Goal: Information Seeking & Learning: Learn about a topic

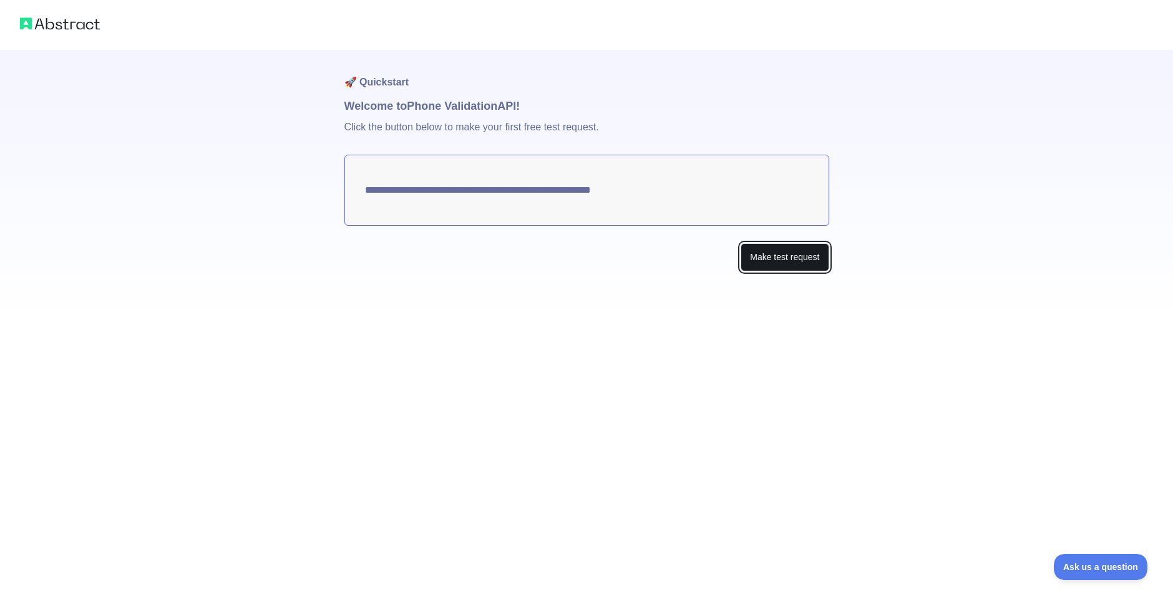
click at [769, 256] on button "Make test request" at bounding box center [785, 257] width 88 height 28
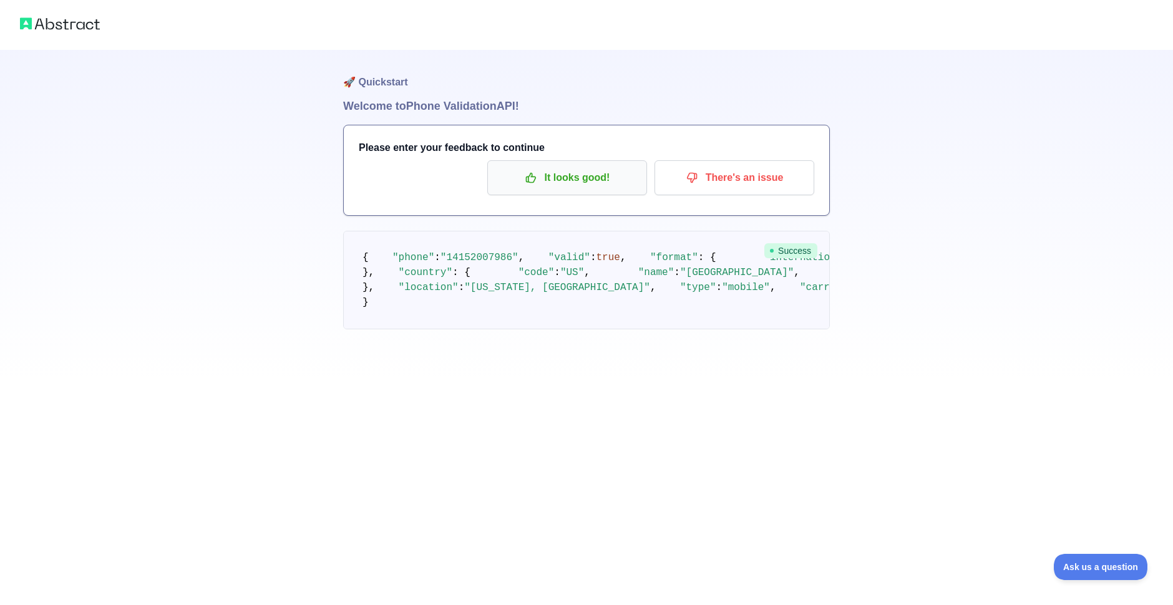
drag, startPoint x: 355, startPoint y: 187, endPoint x: 500, endPoint y: 193, distance: 145.5
click at [539, 183] on p "It looks good!" at bounding box center [567, 177] width 141 height 21
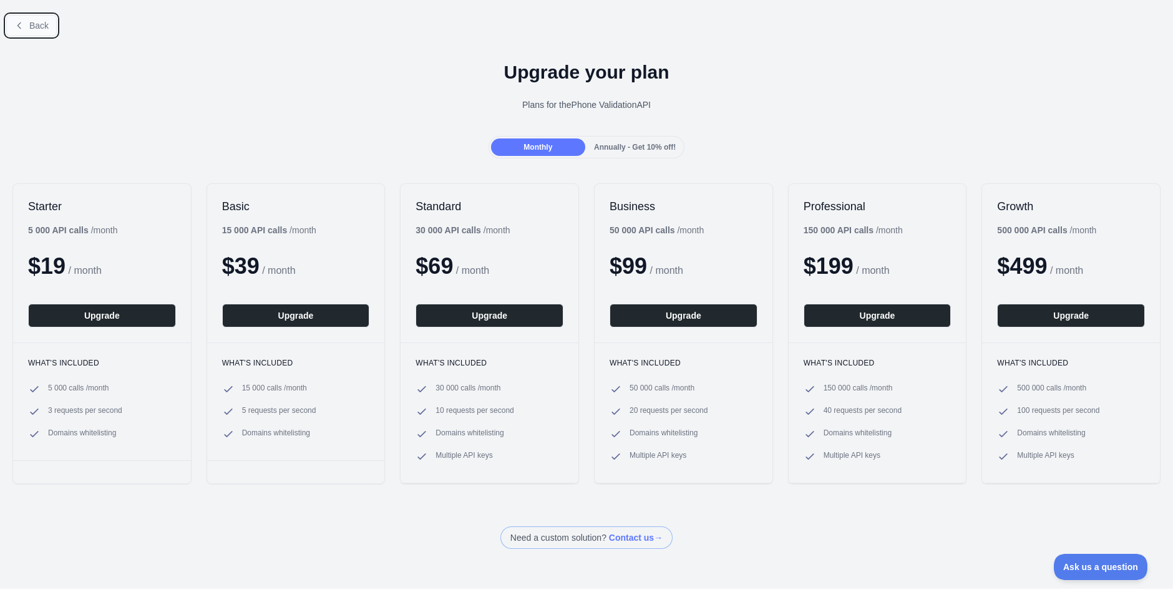
click at [26, 27] on button "Back" at bounding box center [31, 25] width 51 height 21
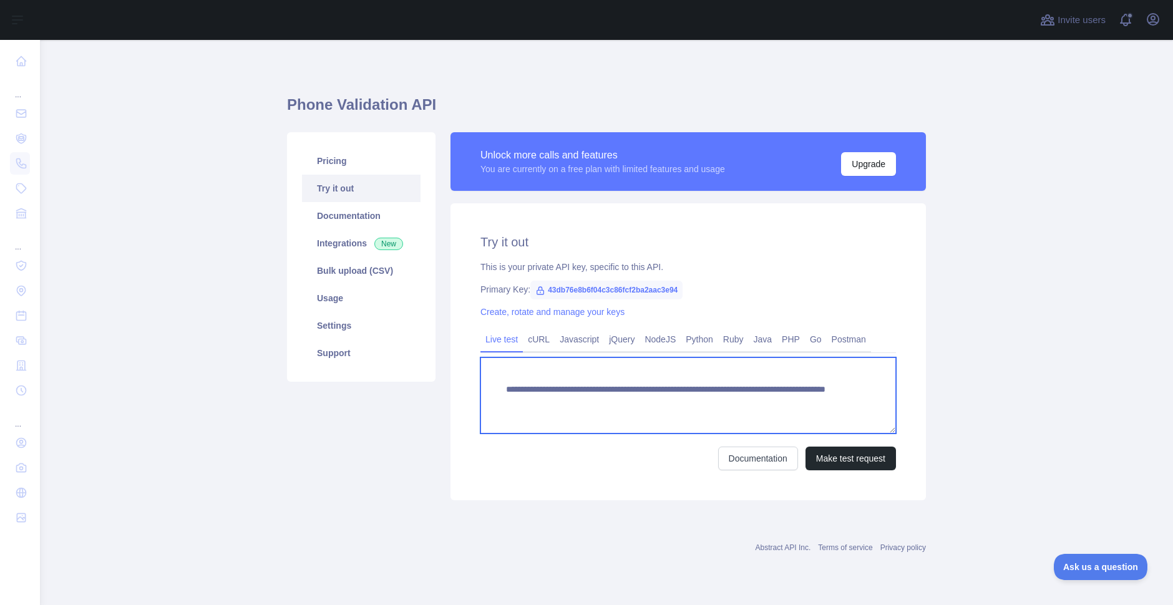
drag, startPoint x: 811, startPoint y: 416, endPoint x: 481, endPoint y: 393, distance: 330.8
click at [481, 393] on textarea "**********" at bounding box center [688, 395] width 416 height 76
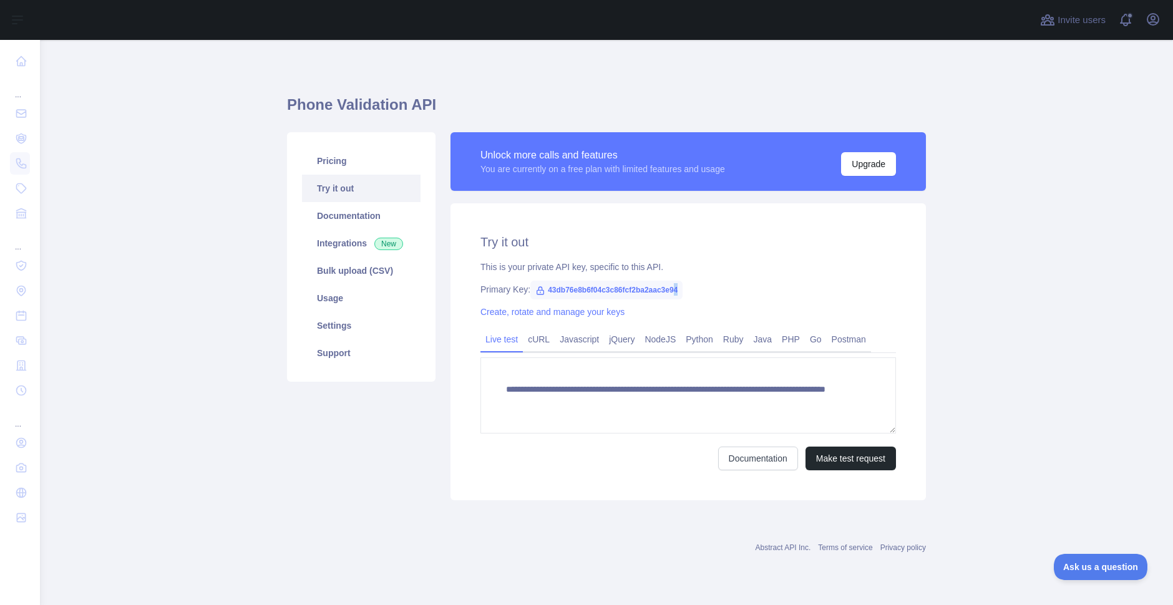
click at [675, 288] on span "43db76e8b6f04c3c86fcf2ba2aac3e94" at bounding box center [606, 290] width 152 height 19
click at [679, 288] on span "43db76e8b6f04c3c86fcf2ba2aac3e94" at bounding box center [606, 290] width 152 height 19
drag, startPoint x: 679, startPoint y: 286, endPoint x: 545, endPoint y: 295, distance: 134.4
click at [545, 295] on span "43db76e8b6f04c3c86fcf2ba2aac3e94" at bounding box center [606, 290] width 152 height 19
copy span "43db76e8b6f04c3c86fcf2ba2aac3e94"
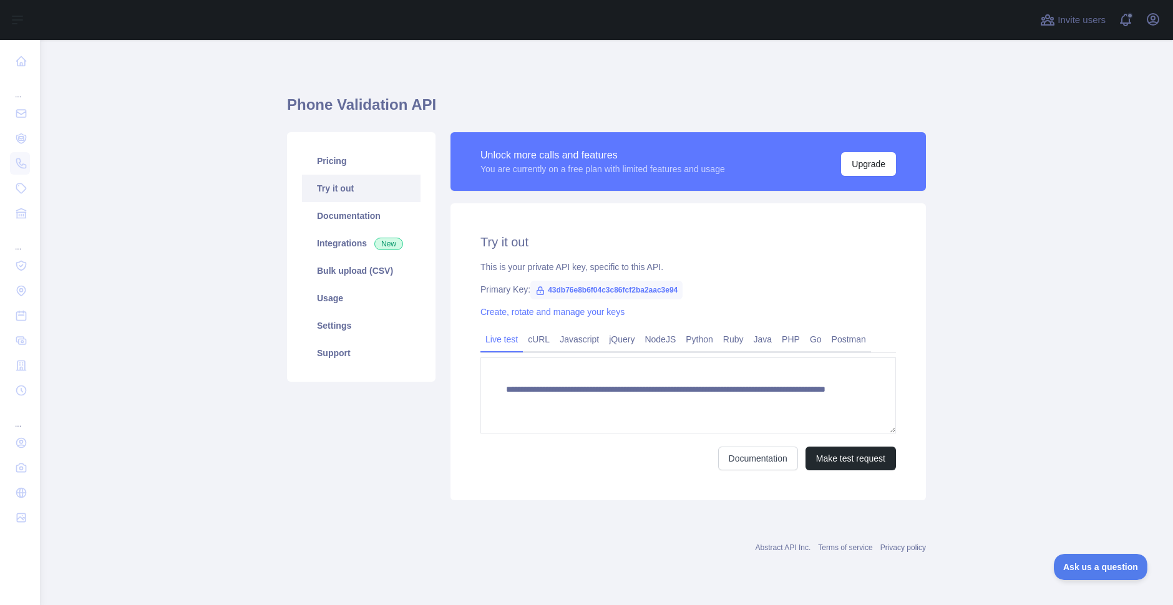
drag, startPoint x: 462, startPoint y: 94, endPoint x: 223, endPoint y: 24, distance: 249.0
click at [462, 94] on div "**********" at bounding box center [606, 294] width 639 height 448
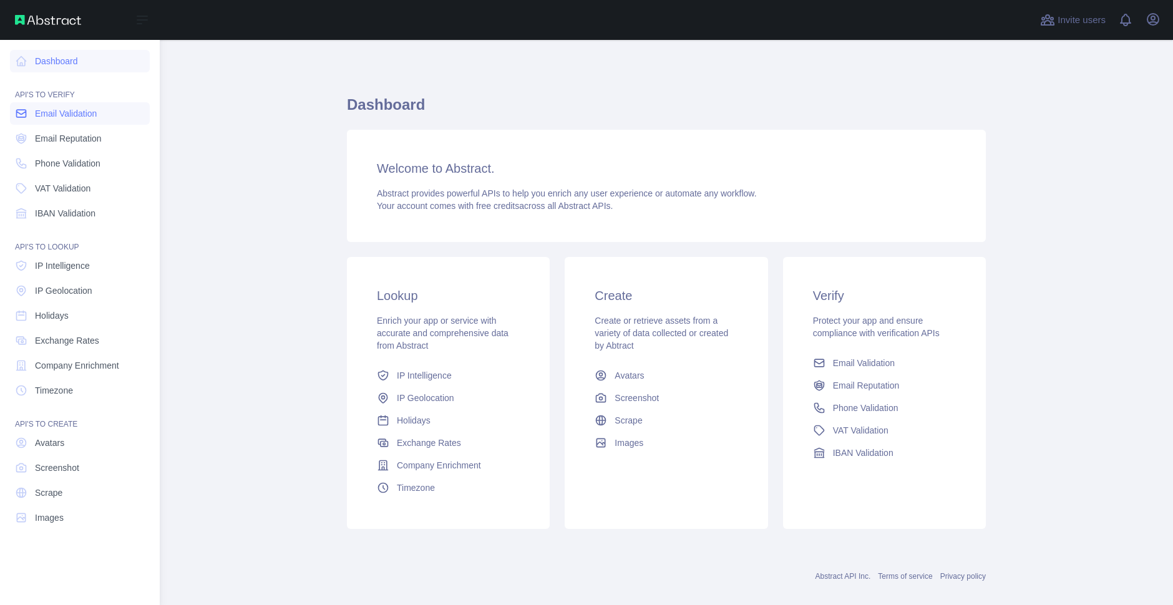
click at [61, 109] on span "Email Validation" at bounding box center [66, 113] width 62 height 12
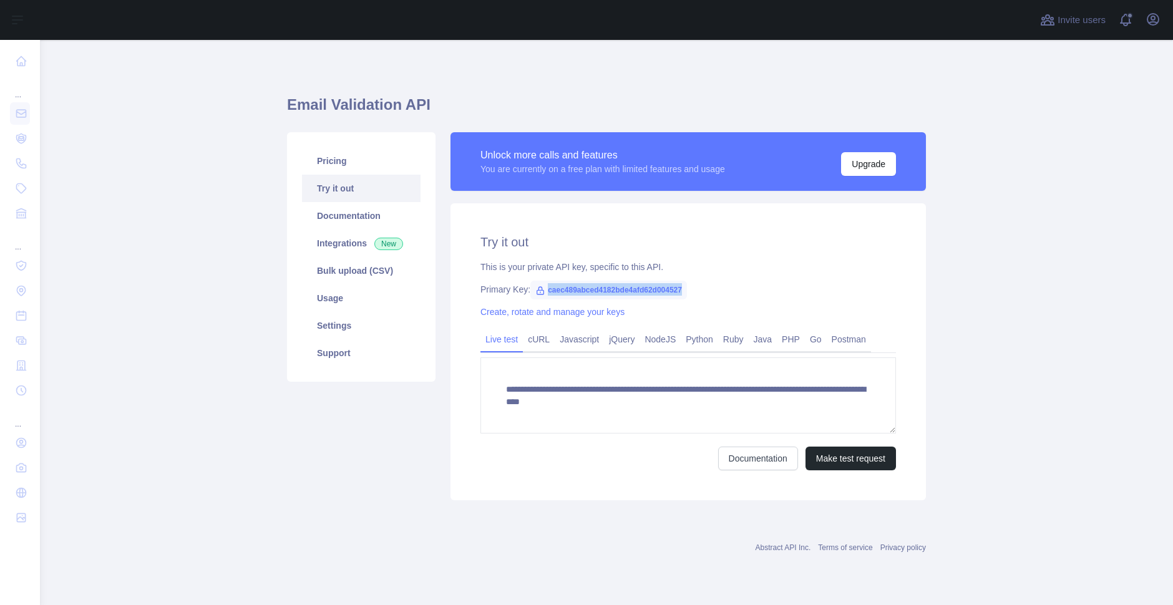
drag, startPoint x: 683, startPoint y: 289, endPoint x: 547, endPoint y: 295, distance: 136.1
click at [547, 295] on span "caec489abced4182bde4afd62d004527" at bounding box center [608, 290] width 157 height 19
copy span "caec489abced4182bde4afd62d004527"
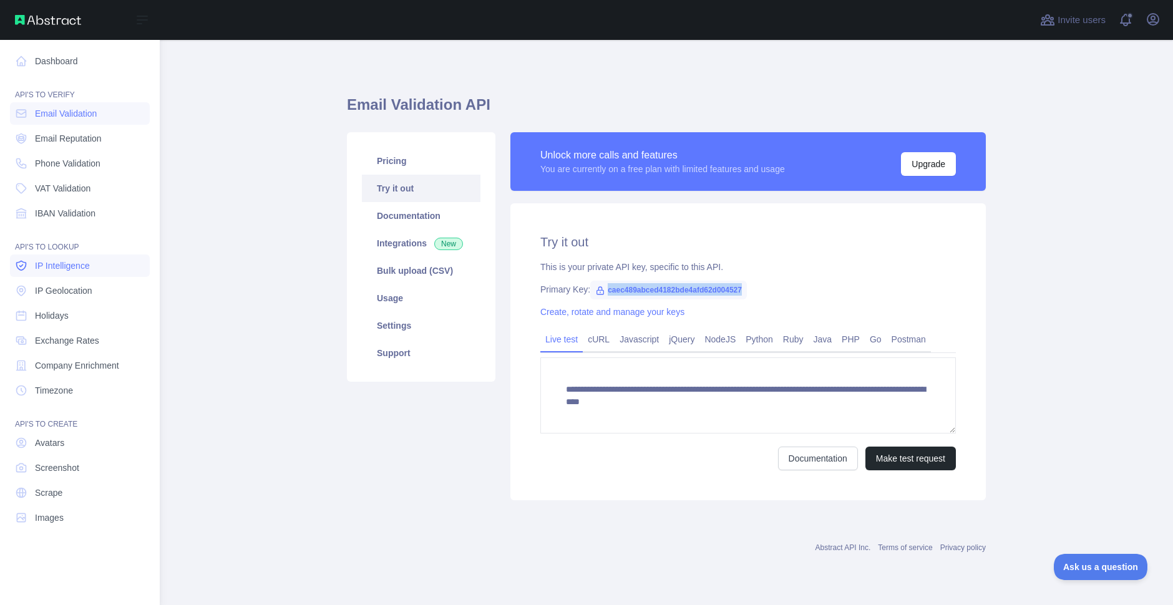
click at [45, 270] on span "IP Intelligence" at bounding box center [62, 266] width 55 height 12
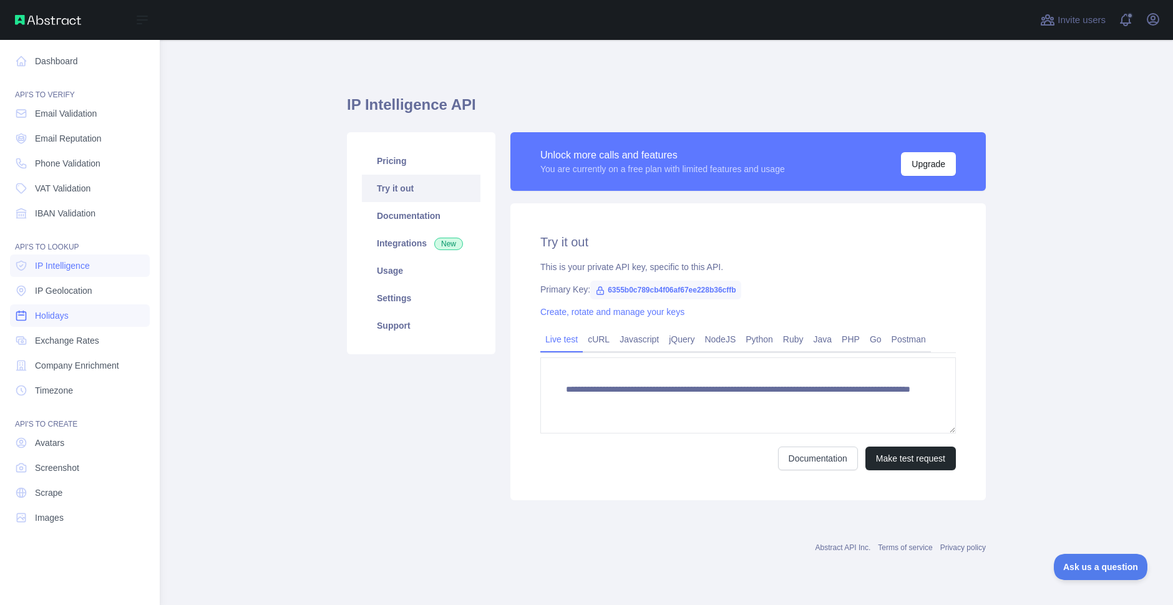
click at [69, 305] on link "Holidays" at bounding box center [80, 315] width 140 height 22
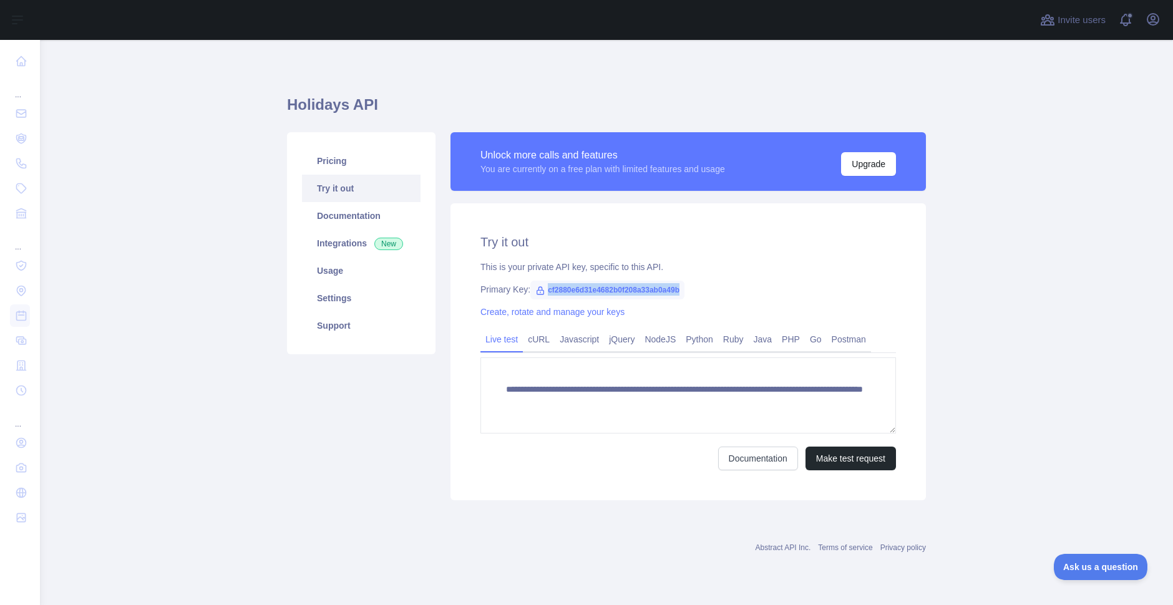
drag, startPoint x: 681, startPoint y: 288, endPoint x: 546, endPoint y: 298, distance: 135.1
click at [546, 298] on span "cf2880e6d31e4682b0f208a33ab0a49b" at bounding box center [607, 290] width 154 height 19
copy span "cf2880e6d31e4682b0f208a33ab0a49b"
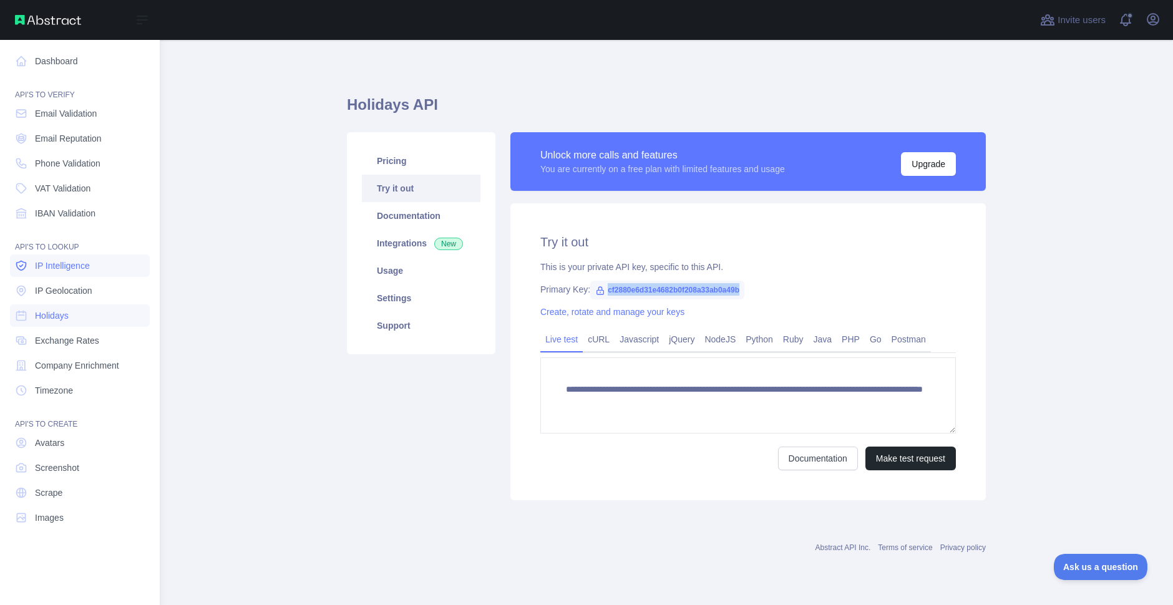
click at [67, 271] on span "IP Intelligence" at bounding box center [62, 266] width 55 height 12
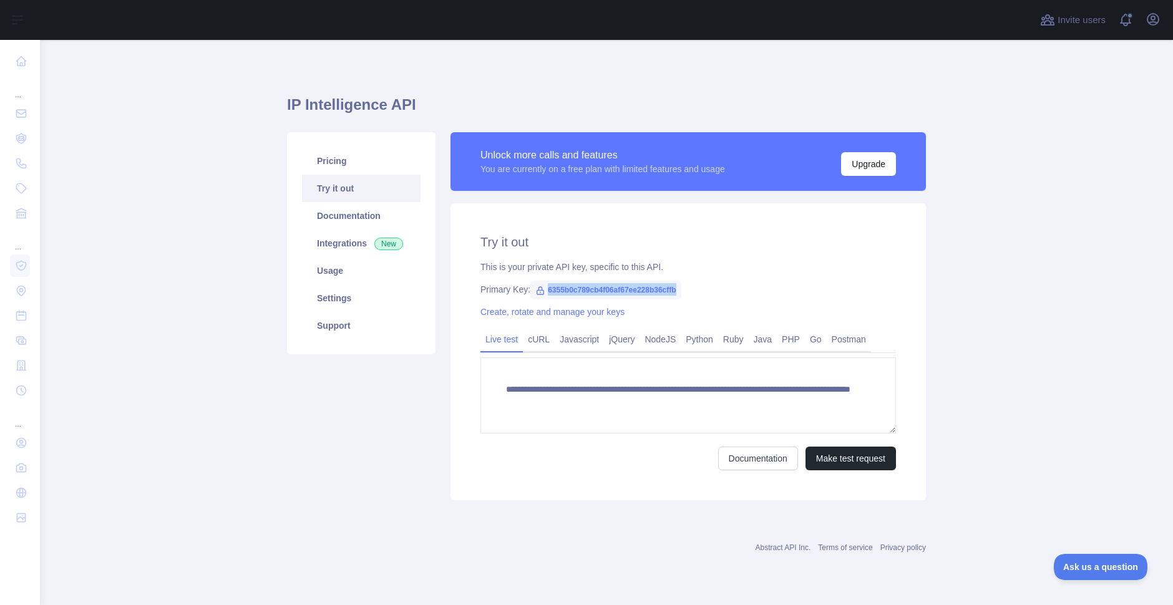
drag, startPoint x: 678, startPoint y: 288, endPoint x: 547, endPoint y: 296, distance: 131.3
click at [547, 296] on span "6355b0c789cb4f06af67ee228b36cffb" at bounding box center [605, 290] width 150 height 19
copy span "6355b0c789cb4f06af67ee228b36cffb"
drag, startPoint x: 276, startPoint y: 103, endPoint x: 434, endPoint y: 105, distance: 157.9
click at [434, 105] on main "**********" at bounding box center [606, 322] width 1133 height 565
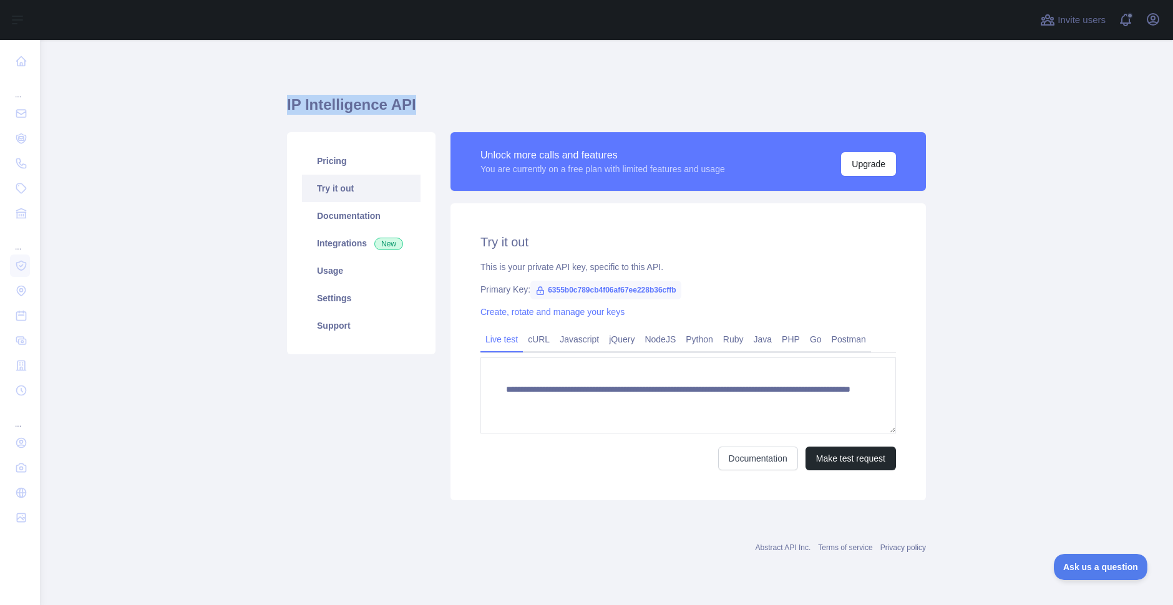
copy h1 "IP Intelligence API"
click at [275, 109] on main "**********" at bounding box center [606, 322] width 1133 height 565
drag, startPoint x: 287, startPoint y: 103, endPoint x: 379, endPoint y: 109, distance: 92.5
click at [379, 109] on h1 "IP Intelligence API" at bounding box center [606, 110] width 639 height 30
copy h1 "IP Intelligence"
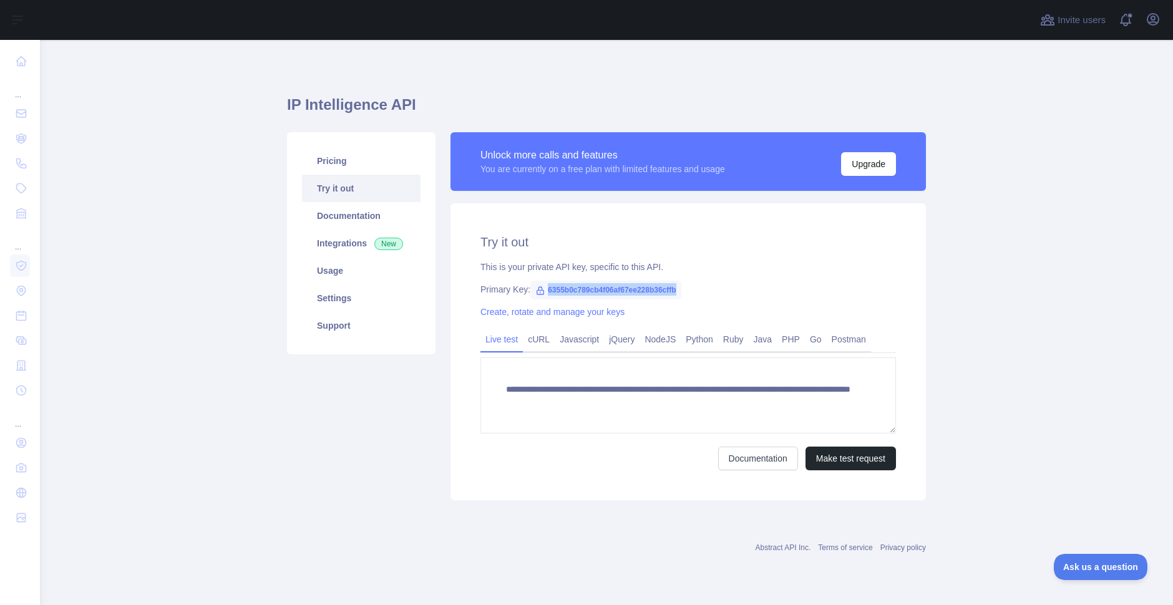
drag, startPoint x: 681, startPoint y: 289, endPoint x: 547, endPoint y: 296, distance: 134.9
click at [547, 296] on div "Primary Key: 6355b0c789cb4f06af67ee228b36cffb" at bounding box center [688, 289] width 416 height 12
copy span "6355b0c789cb4f06af67ee228b36cffb"
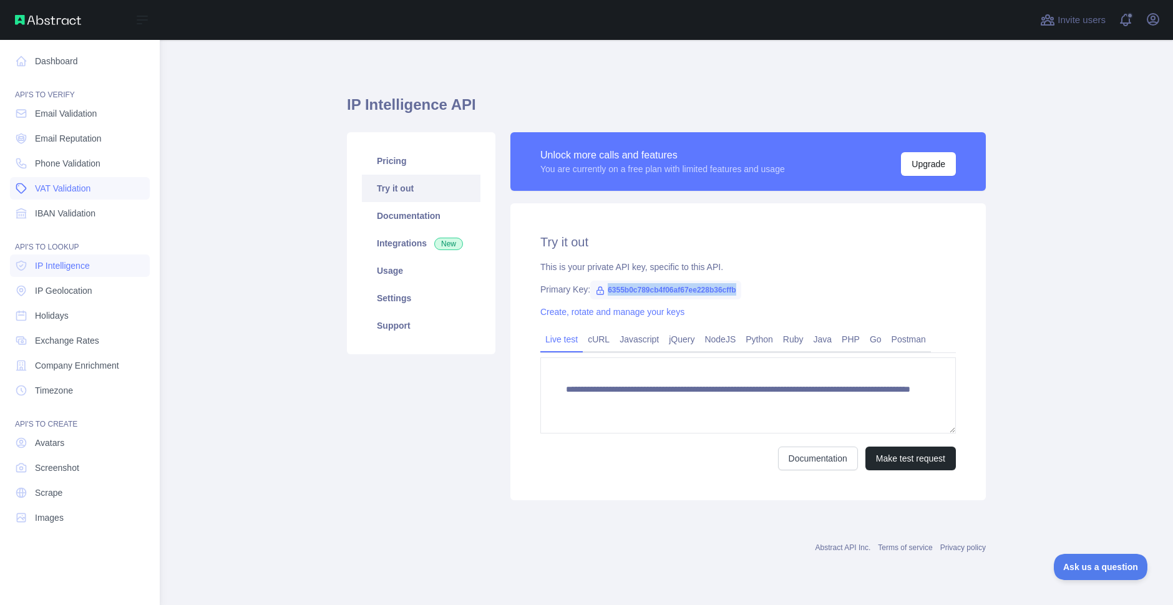
click at [77, 197] on link "VAT Validation" at bounding box center [80, 188] width 140 height 22
click at [75, 143] on span "Email Reputation" at bounding box center [68, 138] width 67 height 12
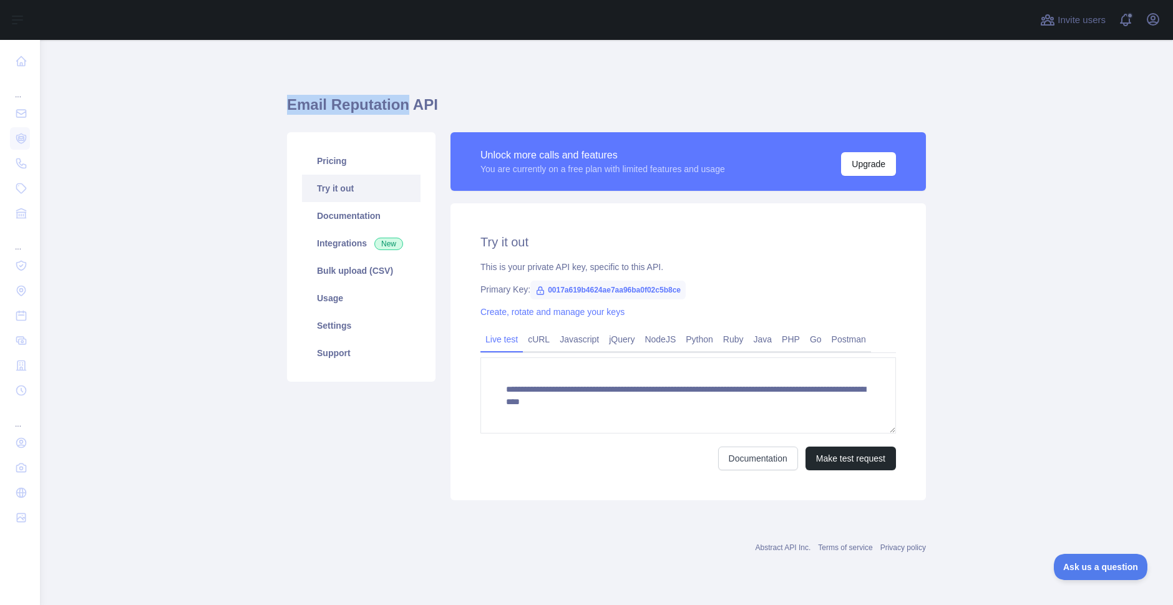
drag, startPoint x: 281, startPoint y: 105, endPoint x: 404, endPoint y: 115, distance: 123.3
click at [404, 115] on main "**********" at bounding box center [606, 322] width 1133 height 565
copy h1 "Email Reputation"
drag, startPoint x: 683, startPoint y: 290, endPoint x: 545, endPoint y: 298, distance: 138.1
click at [545, 298] on span "0017a619b4624ae7aa96ba0f02c5b8ce" at bounding box center [607, 290] width 155 height 19
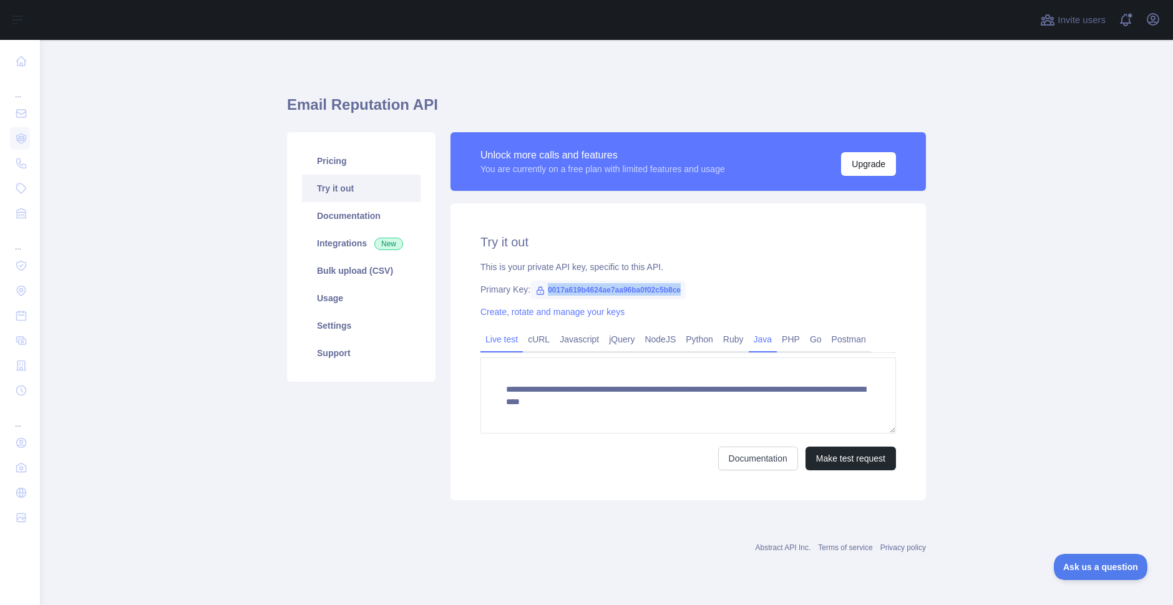
copy span "0017a619b4624ae7aa96ba0f02c5b8ce"
